Goal: Task Accomplishment & Management: Complete application form

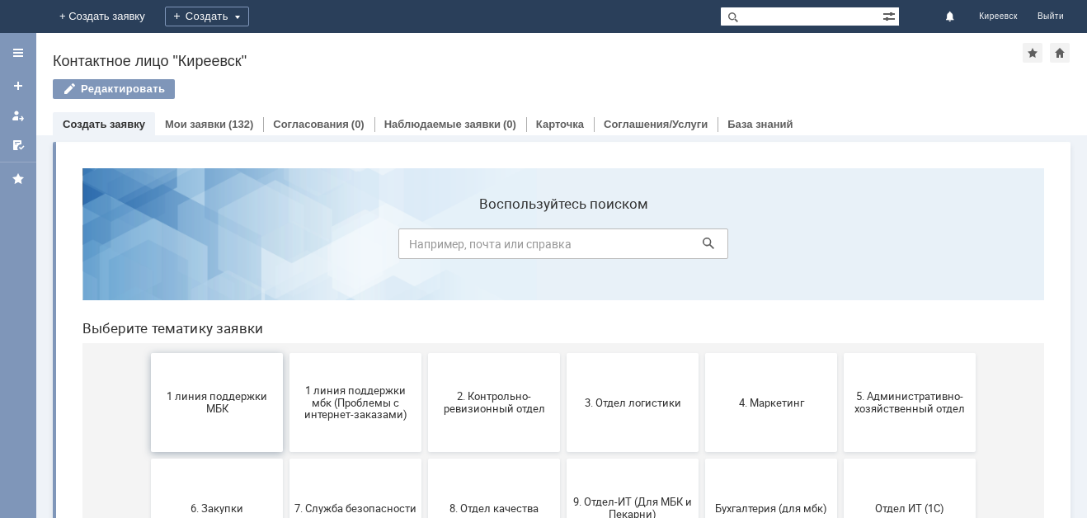
click at [173, 416] on button "1 линия поддержки МБК" at bounding box center [217, 402] width 132 height 99
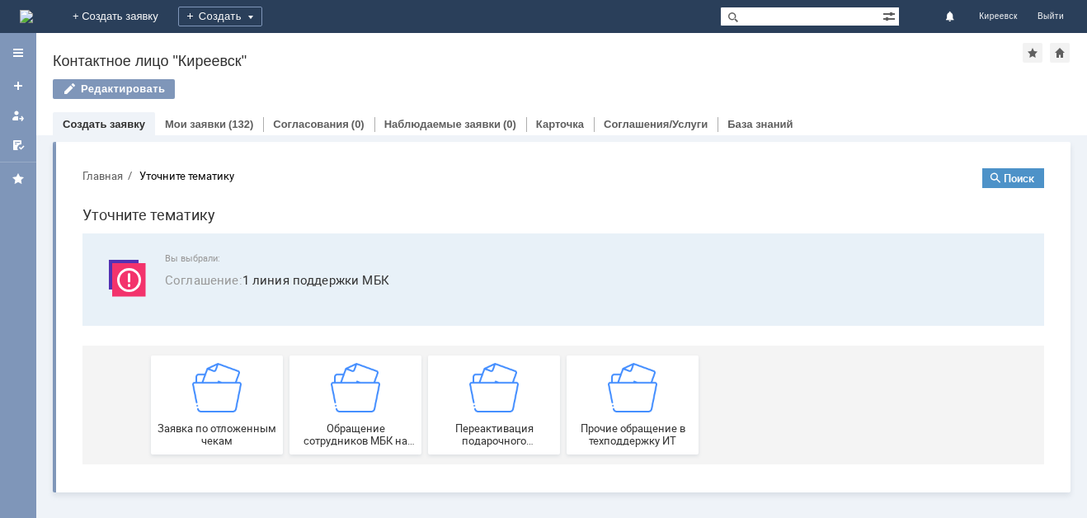
click at [173, 416] on div "Заявка по отложенным чекам" at bounding box center [217, 405] width 122 height 84
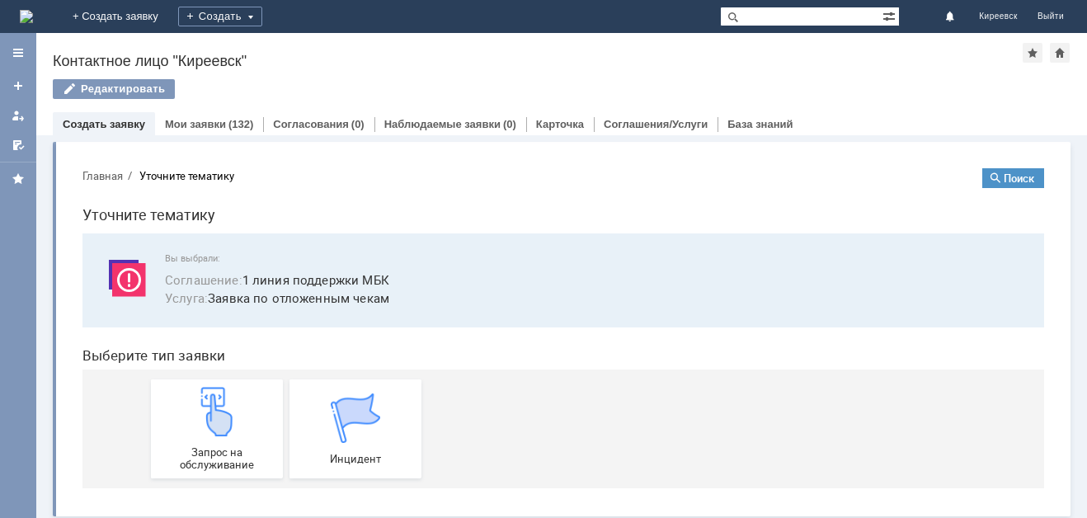
click at [173, 410] on div "Запрос на обслуживание" at bounding box center [217, 429] width 122 height 84
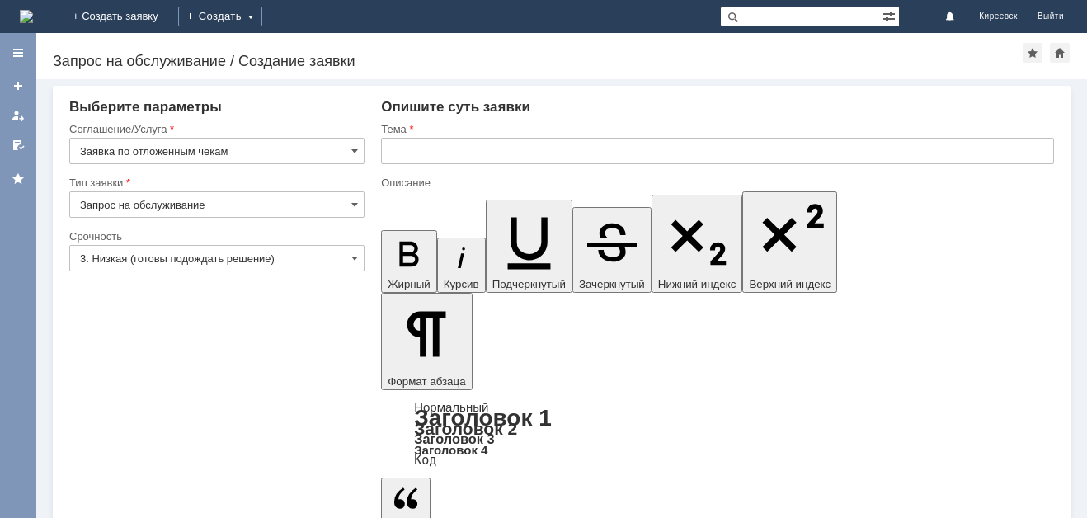
click at [219, 200] on input "Запрос на обслуживание" at bounding box center [216, 204] width 295 height 26
type input "Запрос на обслуживание"
click at [167, 258] on input "3. Низкая (готовы подождать решение)" at bounding box center [216, 258] width 295 height 26
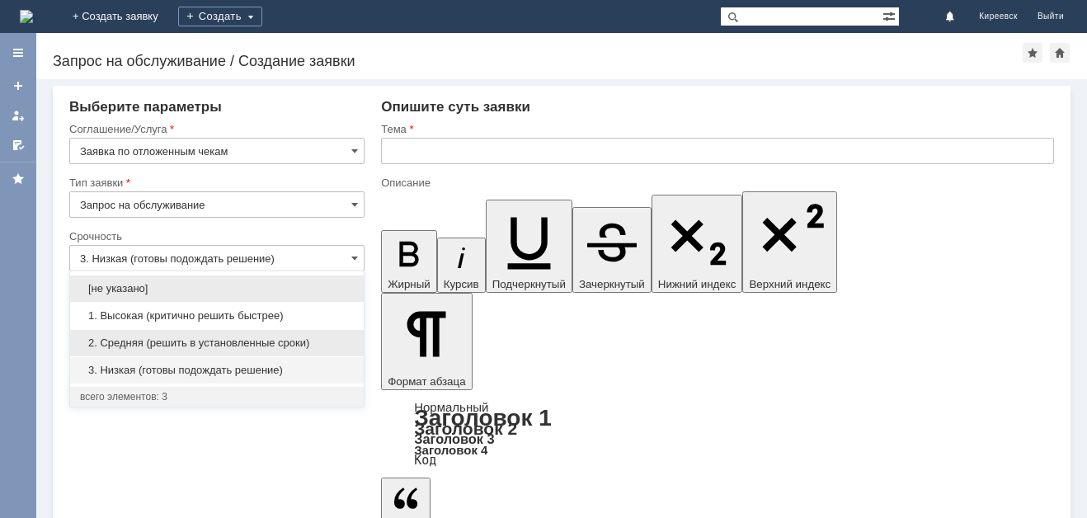
click at [170, 331] on div "2. Средняя (решить в установленные сроки)" at bounding box center [217, 343] width 294 height 26
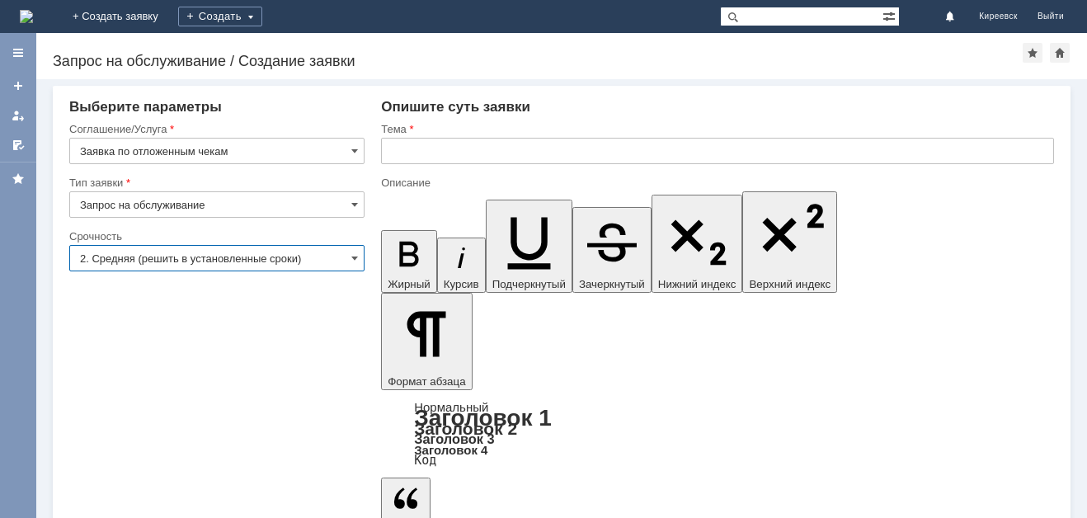
type input "2. Средняя (решить в установленные сроки)"
click at [384, 155] on input "text" at bounding box center [717, 151] width 673 height 26
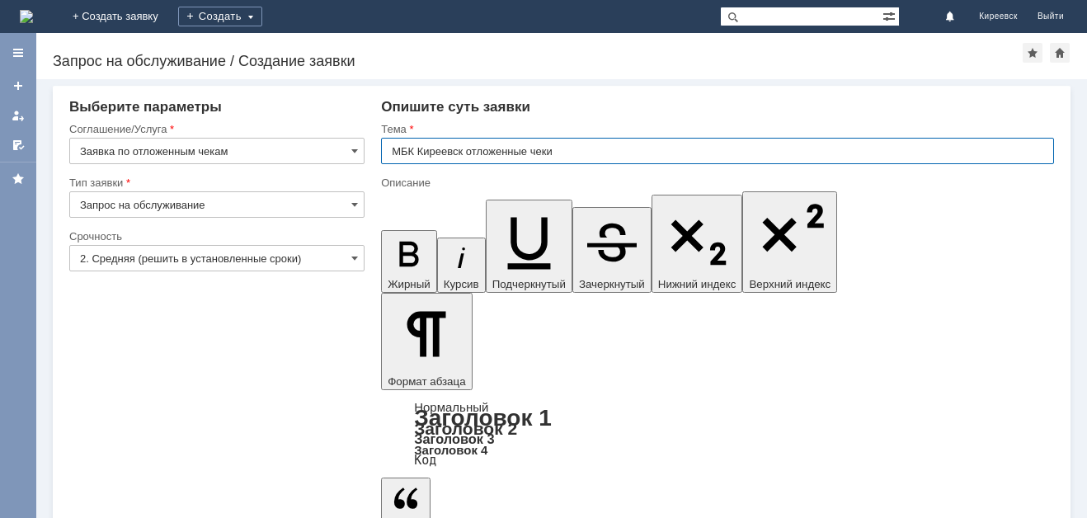
type input "МБК Киреевск отложенные чеки"
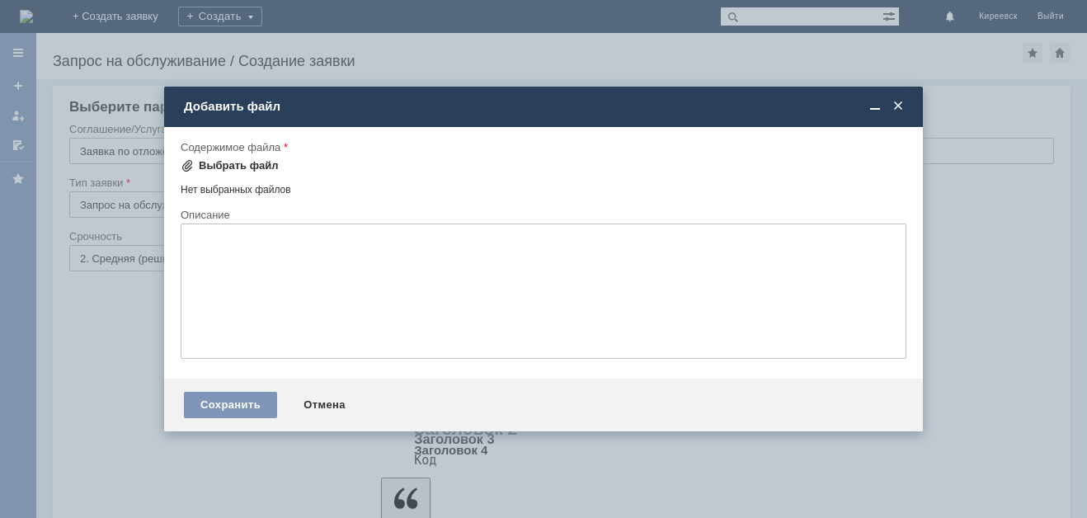
click at [237, 162] on div "Выбрать файл" at bounding box center [239, 165] width 80 height 13
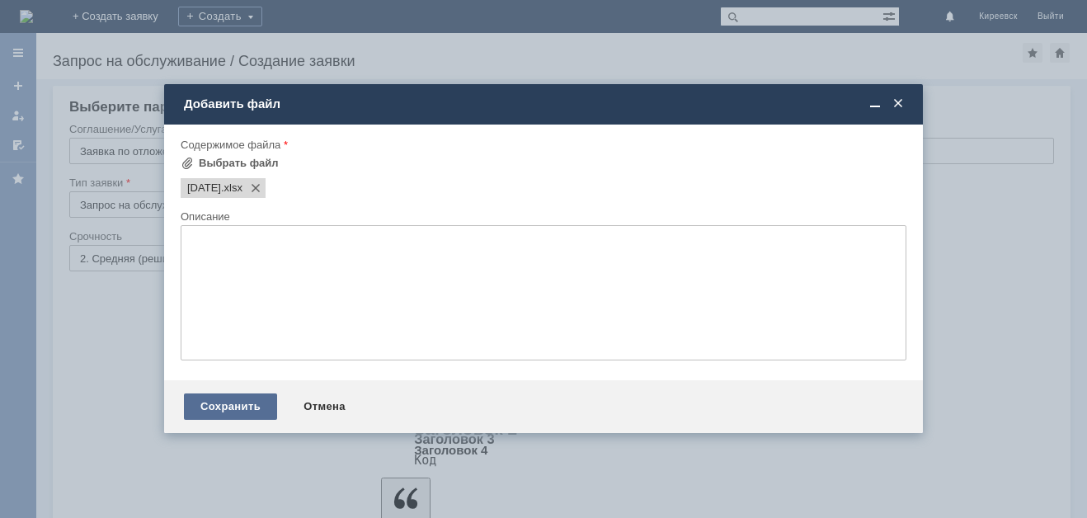
click at [242, 409] on div "Сохранить" at bounding box center [230, 406] width 93 height 26
